Goal: Task Accomplishment & Management: Use online tool/utility

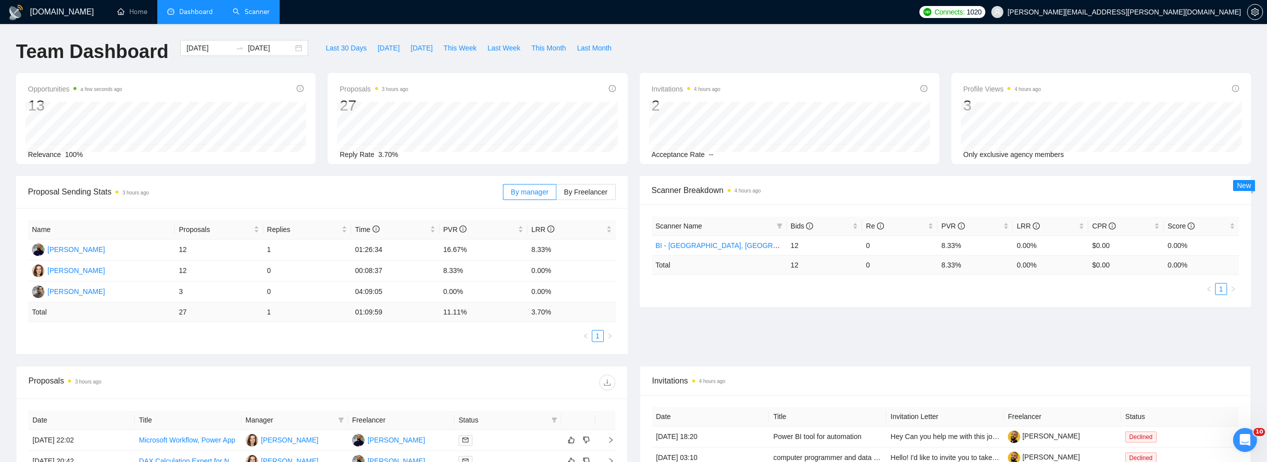
drag, startPoint x: 267, startPoint y: 9, endPoint x: 271, endPoint y: 5, distance: 5.3
click at [267, 9] on link "Scanner" at bounding box center [251, 11] width 37 height 8
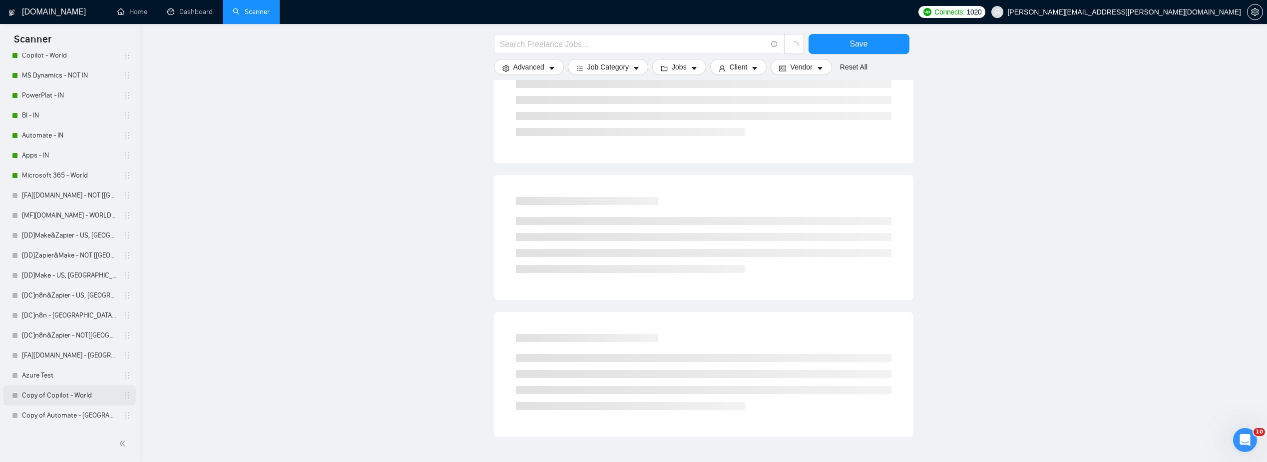
scroll to position [473, 0]
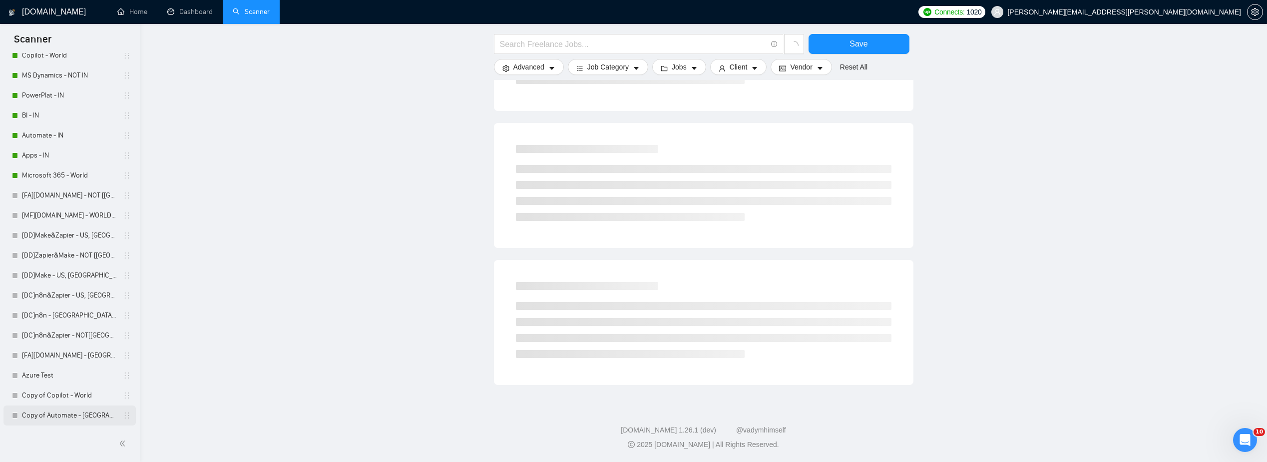
click at [59, 413] on link "Copy of Automate - [GEOGRAPHIC_DATA], [GEOGRAPHIC_DATA], [GEOGRAPHIC_DATA]" at bounding box center [69, 415] width 95 height 20
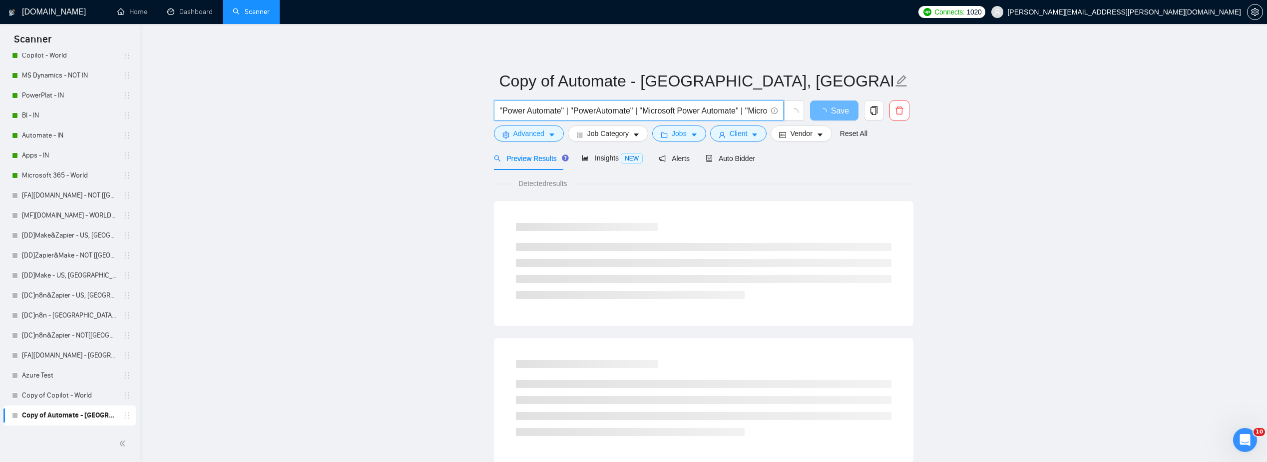
scroll to position [0, 291]
drag, startPoint x: 503, startPoint y: 113, endPoint x: 1057, endPoint y: 135, distance: 554.9
click at [1057, 135] on main "Copy of Automate - US, CAN, EU "Power Automate" | "PowerAutomate" | "Microsoft …" at bounding box center [703, 456] width 1095 height 833
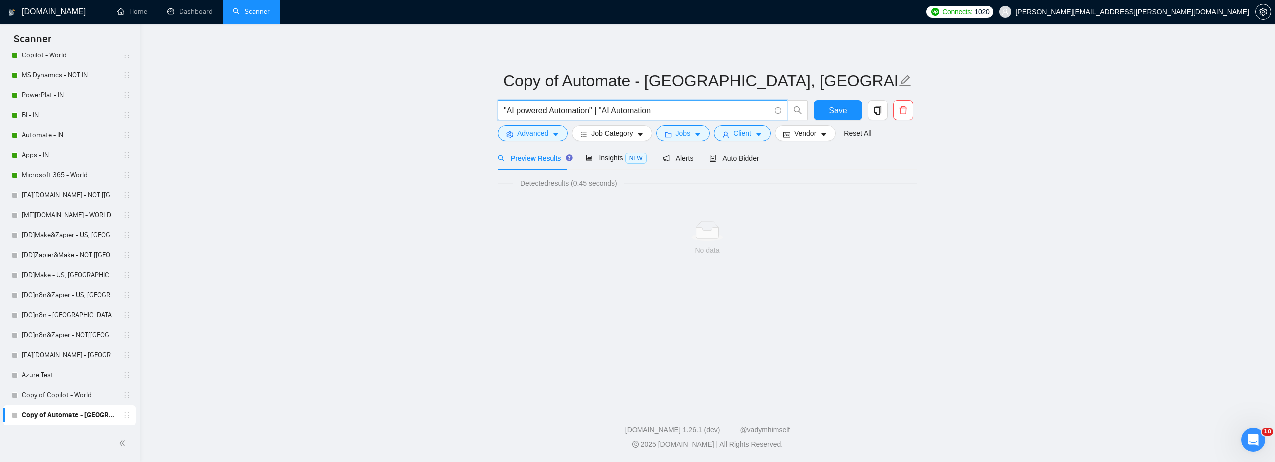
paste input "|"
type input ""AI powered Automation" | "AI Automation" | "Automation" | "Workflow Automation""
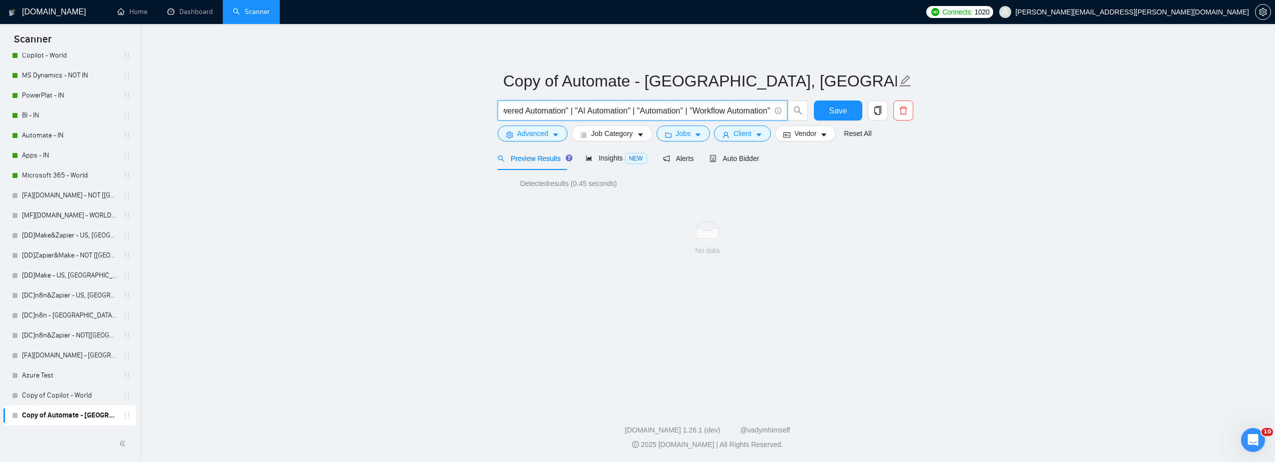
click at [1071, 139] on main "Copy of Automate - [GEOGRAPHIC_DATA], CAN, [GEOGRAPHIC_DATA] "AI powered Automa…" at bounding box center [707, 212] width 1103 height 345
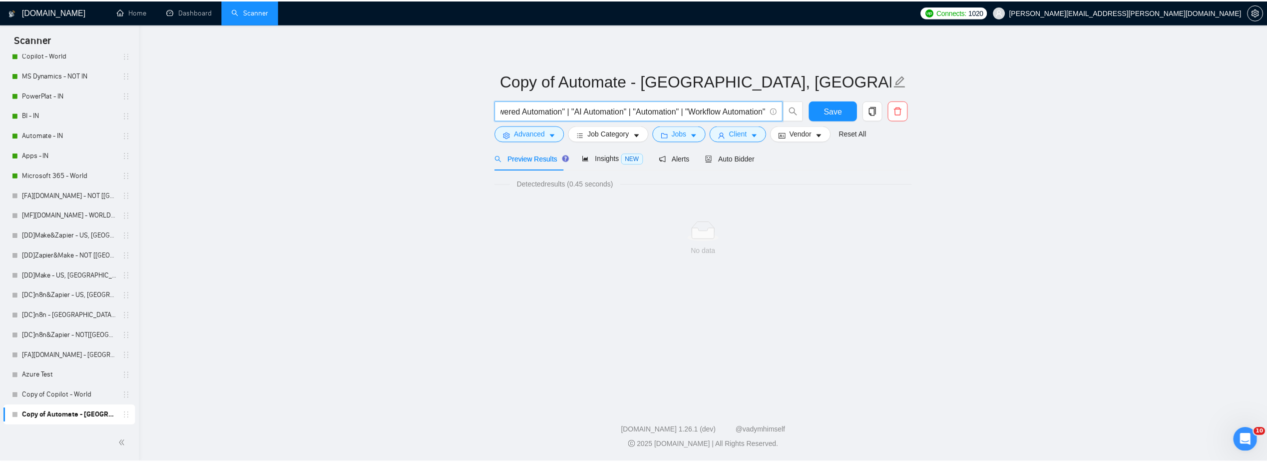
scroll to position [0, 0]
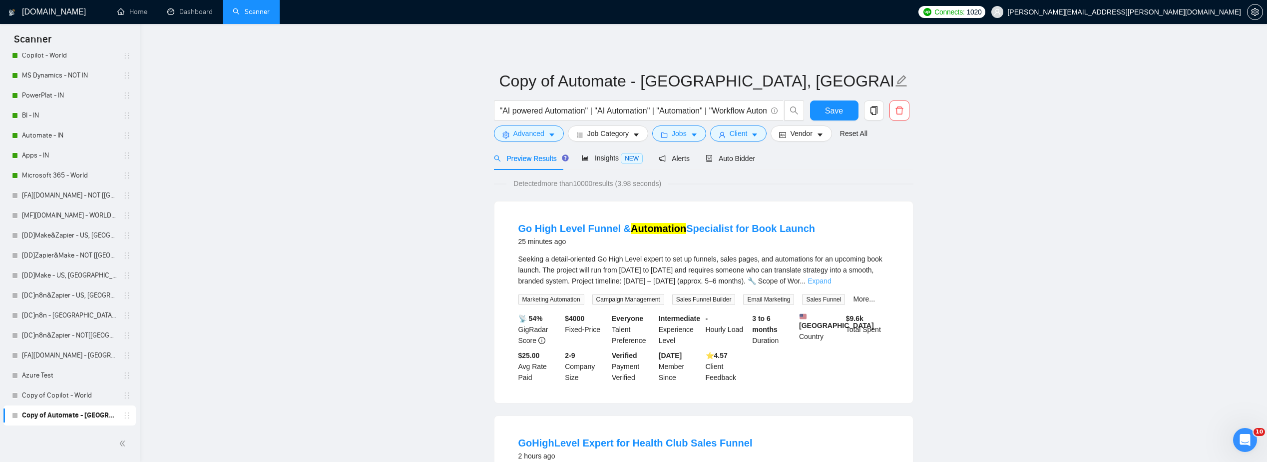
click at [831, 280] on link "Expand" at bounding box center [819, 281] width 23 height 8
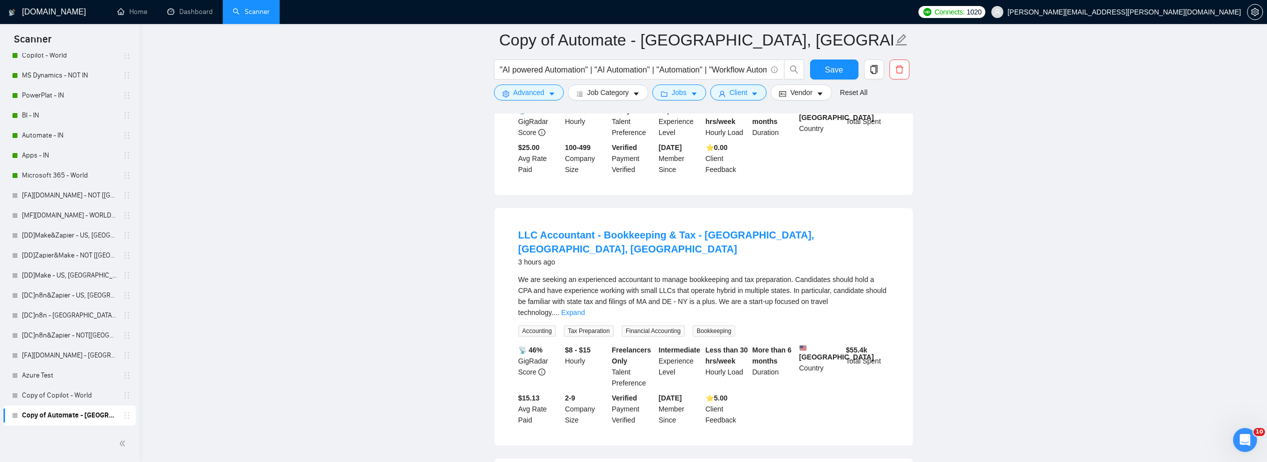
scroll to position [1648, 0]
drag, startPoint x: 297, startPoint y: 206, endPoint x: 428, endPoint y: 287, distance: 153.6
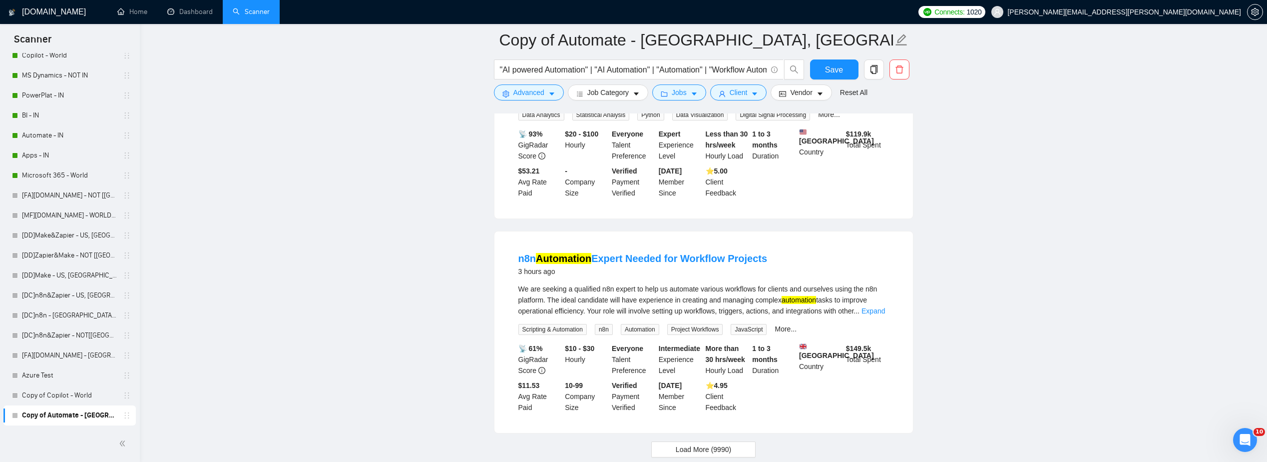
scroll to position [2148, 0]
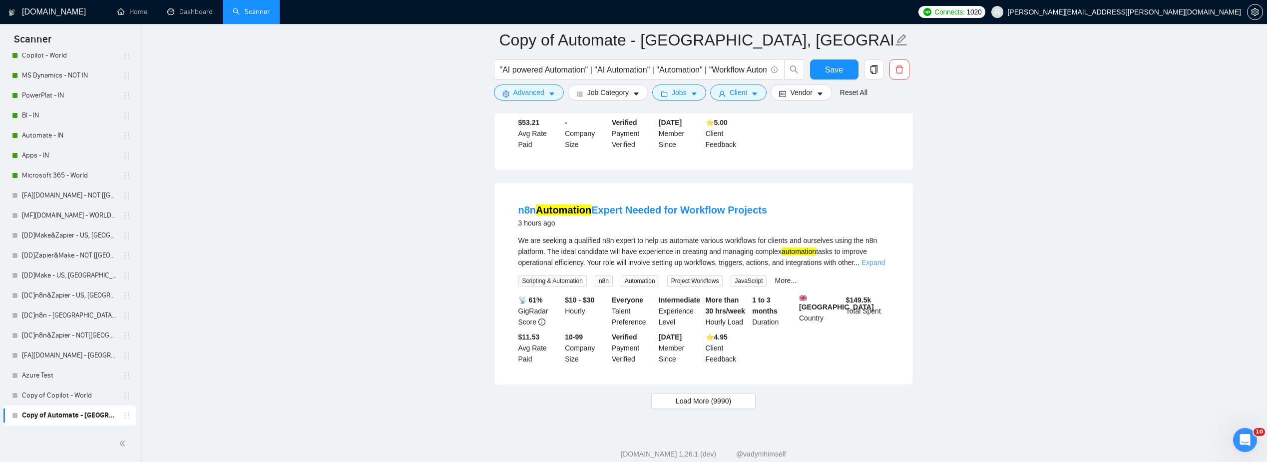
click at [875, 258] on link "Expand" at bounding box center [873, 262] width 23 height 8
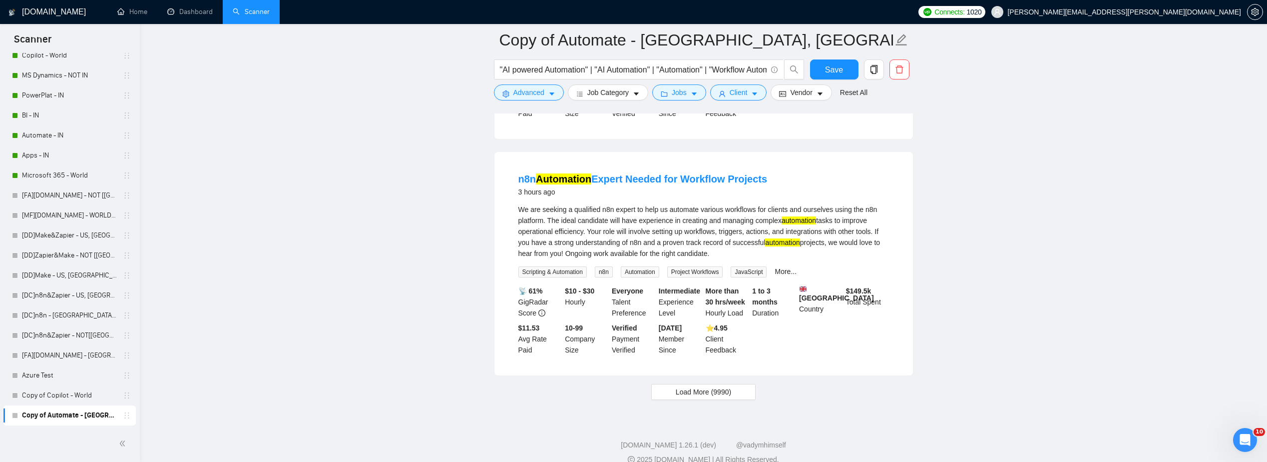
scroll to position [2179, 0]
click at [722, 386] on span "Load More (9990)" at bounding box center [703, 391] width 55 height 11
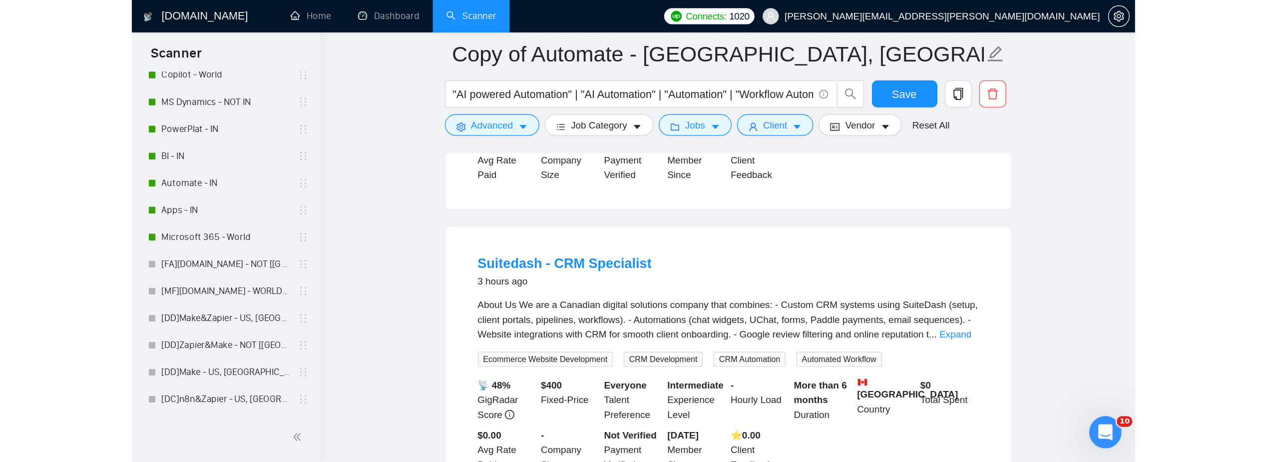
scroll to position [237, 0]
